Goal: Register for event/course

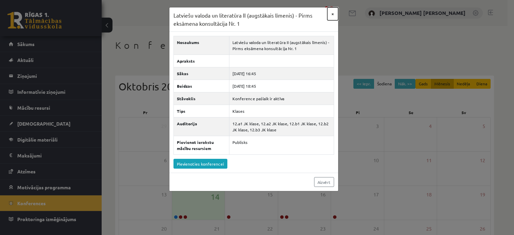
click at [331, 17] on button "×" at bounding box center [332, 13] width 11 height 13
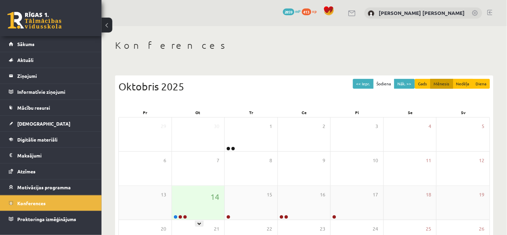
click at [189, 205] on div "14" at bounding box center [198, 203] width 53 height 34
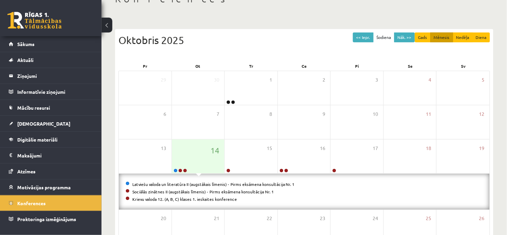
scroll to position [47, 0]
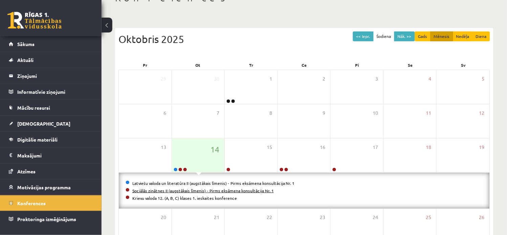
click at [254, 190] on link "Sociālās zinātnes II (augstākais līmenis) - Pirms eksāmena konsultācija Nr. 1" at bounding box center [203, 190] width 142 height 5
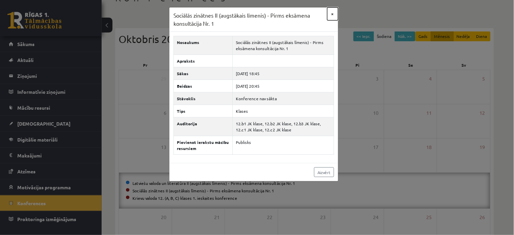
click at [330, 10] on button "×" at bounding box center [332, 13] width 11 height 13
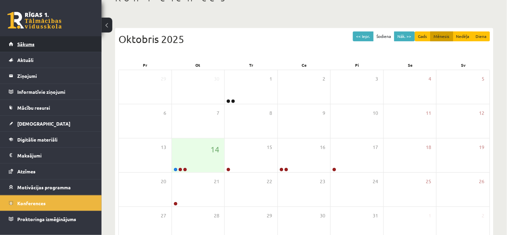
click at [68, 45] on link "Sākums" at bounding box center [51, 44] width 84 height 16
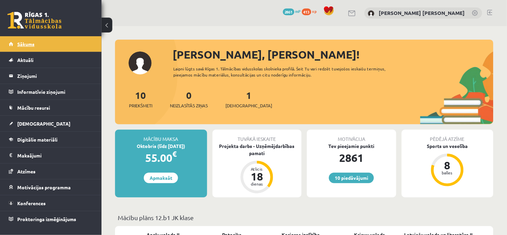
click at [31, 39] on link "Sākums" at bounding box center [51, 44] width 84 height 16
click at [42, 43] on link "Sākums" at bounding box center [51, 44] width 84 height 16
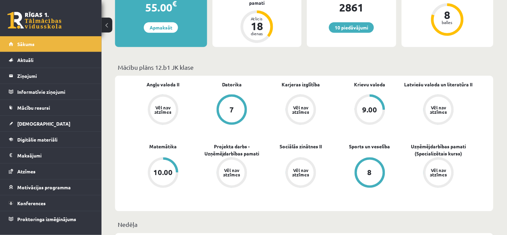
scroll to position [175, 0]
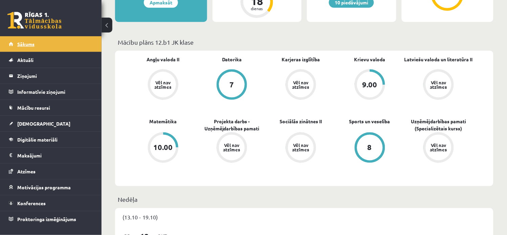
click at [25, 42] on span "Sākums" at bounding box center [25, 44] width 17 height 6
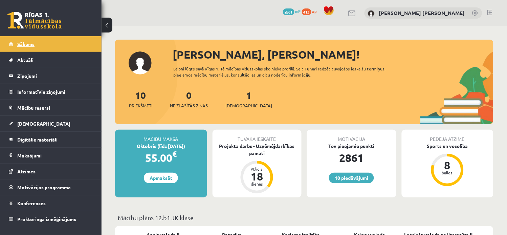
click at [38, 45] on link "Sākums" at bounding box center [51, 44] width 84 height 16
click at [34, 43] on span "Sākums" at bounding box center [25, 44] width 17 height 6
click at [46, 44] on link "Sākums" at bounding box center [51, 44] width 84 height 16
click at [43, 46] on link "Sākums" at bounding box center [51, 44] width 84 height 16
click at [48, 34] on div "10 Dāvanas 2861 mP 413 xp" at bounding box center [51, 18] width 102 height 36
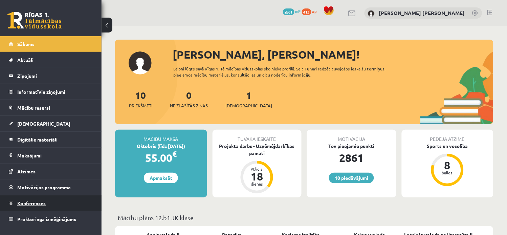
click at [40, 199] on link "Konferences" at bounding box center [51, 203] width 84 height 16
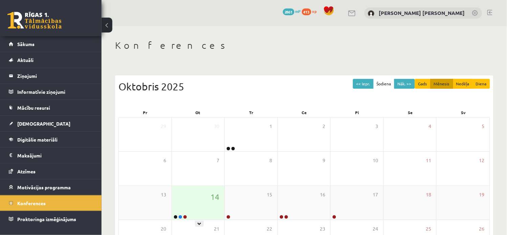
click at [189, 208] on div "14" at bounding box center [198, 203] width 53 height 34
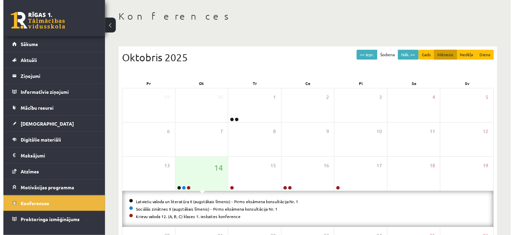
scroll to position [31, 0]
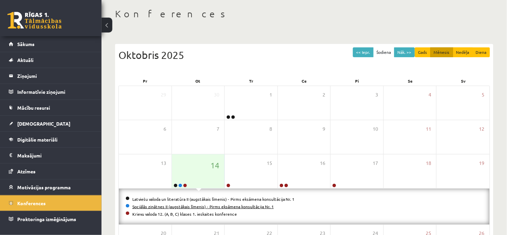
click at [244, 207] on link "Sociālās zinātnes II (augstākais līmenis) - Pirms eksāmena konsultācija Nr. 1" at bounding box center [203, 206] width 142 height 5
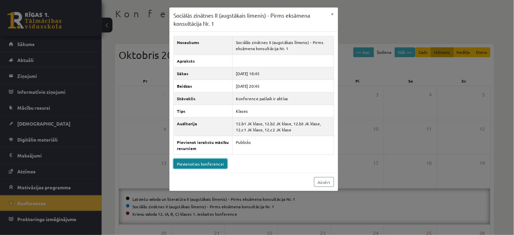
click at [219, 166] on link "Pievienoties konferencei" at bounding box center [200, 164] width 54 height 10
